Goal: Task Accomplishment & Management: Use online tool/utility

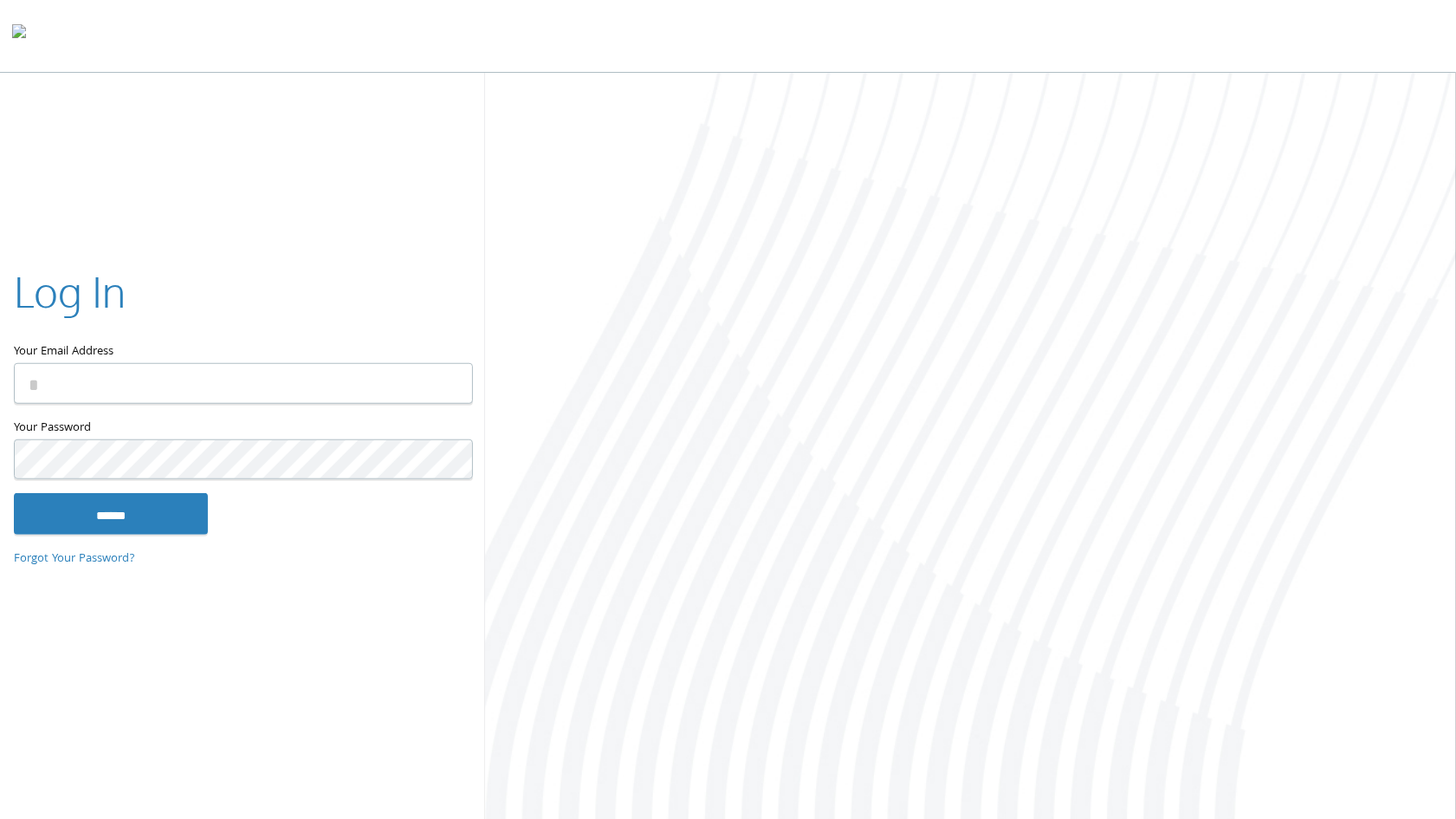
type input "**********"
click at [112, 520] on input "******" at bounding box center [110, 513] width 194 height 42
type input "**********"
click at [129, 509] on input "******" at bounding box center [110, 513] width 194 height 42
